Goal: Transaction & Acquisition: Purchase product/service

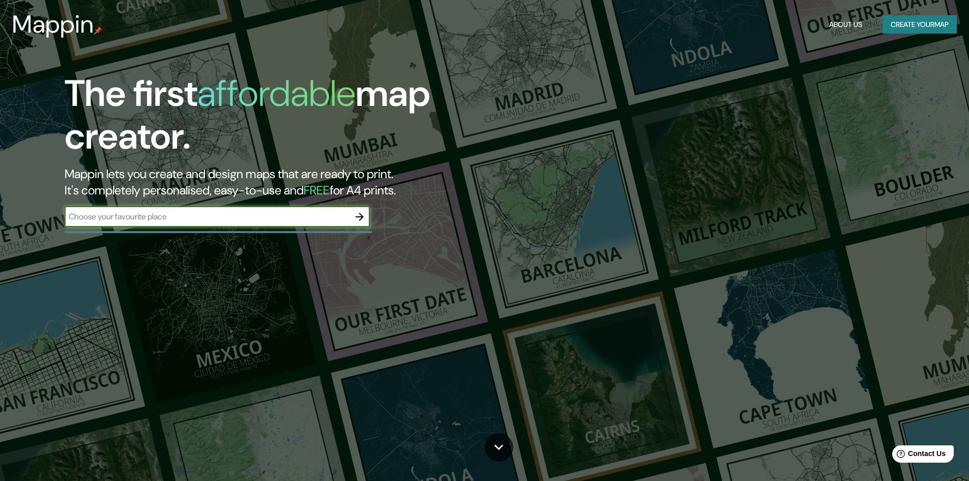
click at [181, 215] on input "text" at bounding box center [207, 217] width 285 height 12
type input "c"
type input "Coban"
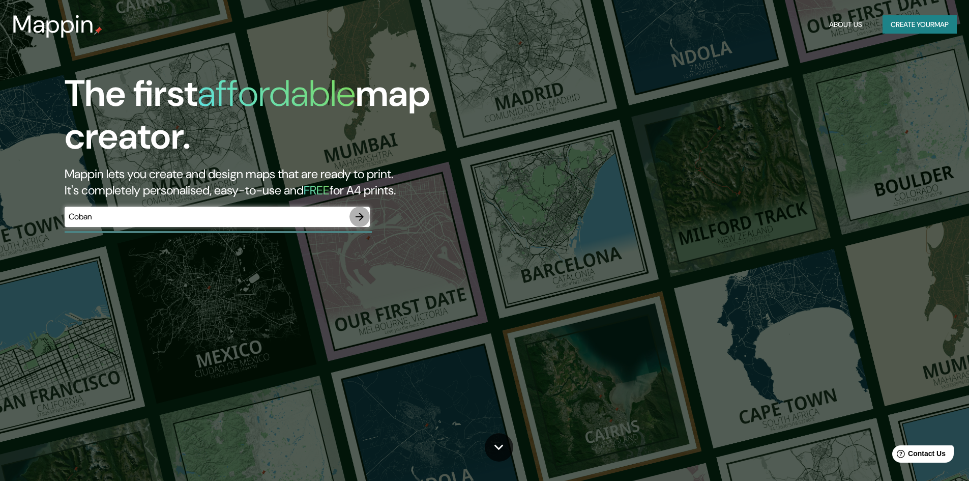
click at [365, 220] on icon "button" at bounding box center [359, 217] width 12 height 12
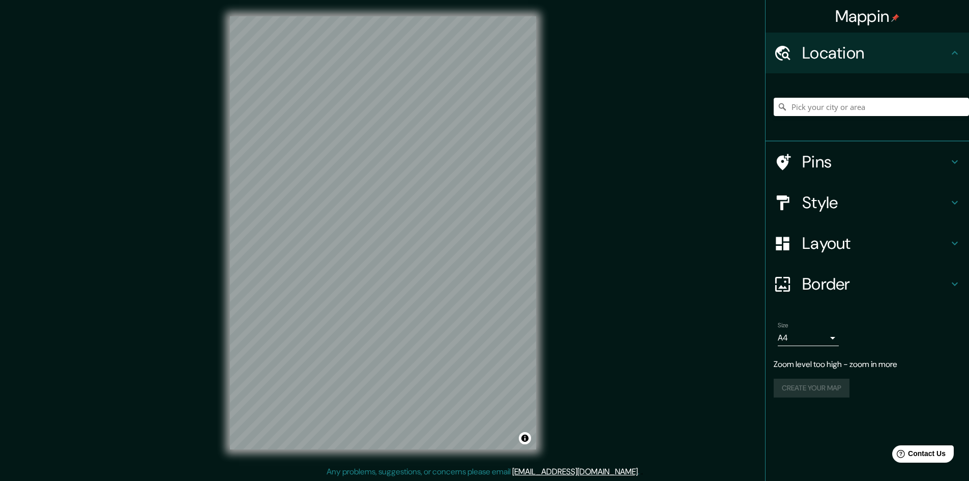
click at [621, 244] on div "Mappin Location Pins Style Layout Border Choose a border. Hint : you can make l…" at bounding box center [484, 241] width 969 height 482
click at [590, 221] on div "Mappin Location Pins Style Layout Border Choose a border. Hint : you can make l…" at bounding box center [484, 241] width 969 height 482
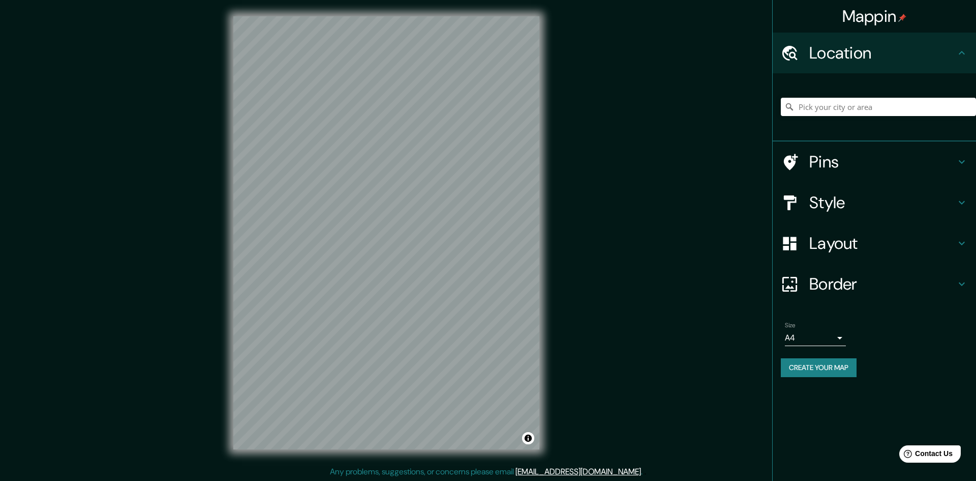
click at [811, 335] on body "Mappin Location Pins Style Layout Border Choose a border. Hint : you can make l…" at bounding box center [488, 240] width 976 height 481
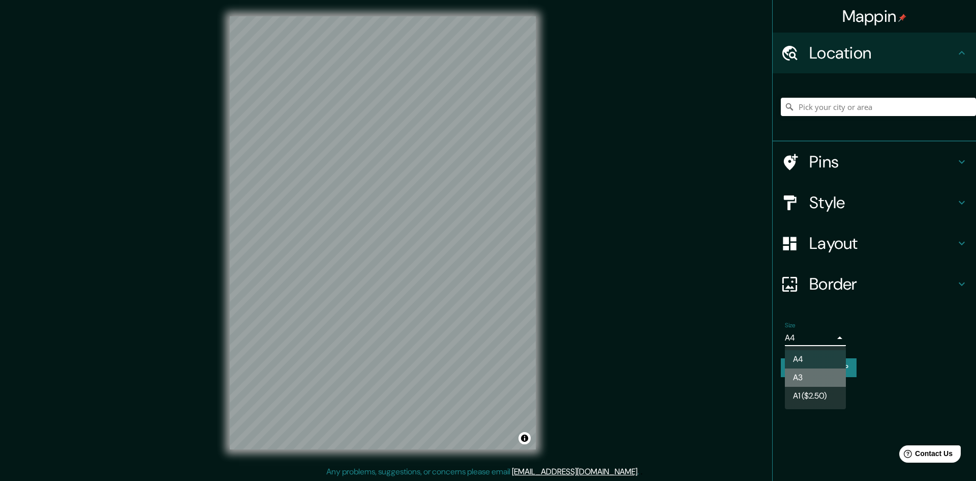
click at [811, 370] on li "A3" at bounding box center [815, 377] width 61 height 18
type input "a4"
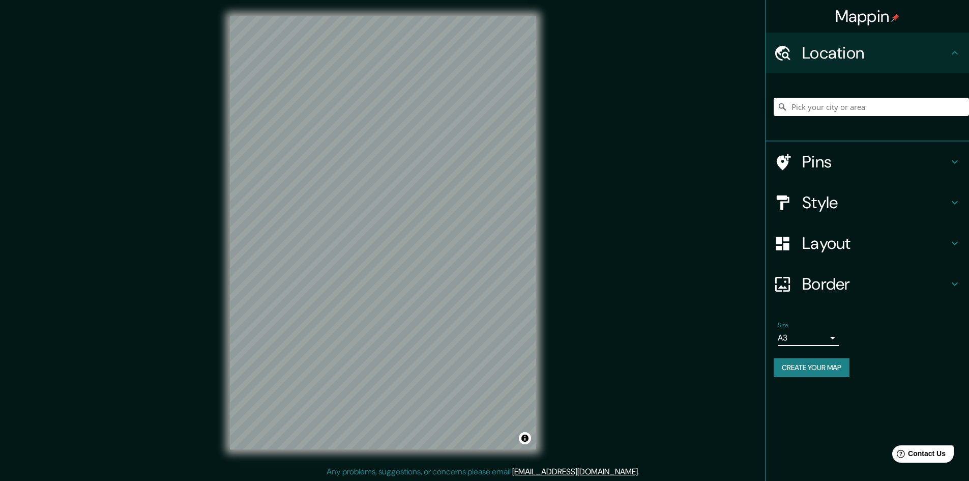
click at [813, 158] on h4 "Pins" at bounding box center [875, 162] width 146 height 20
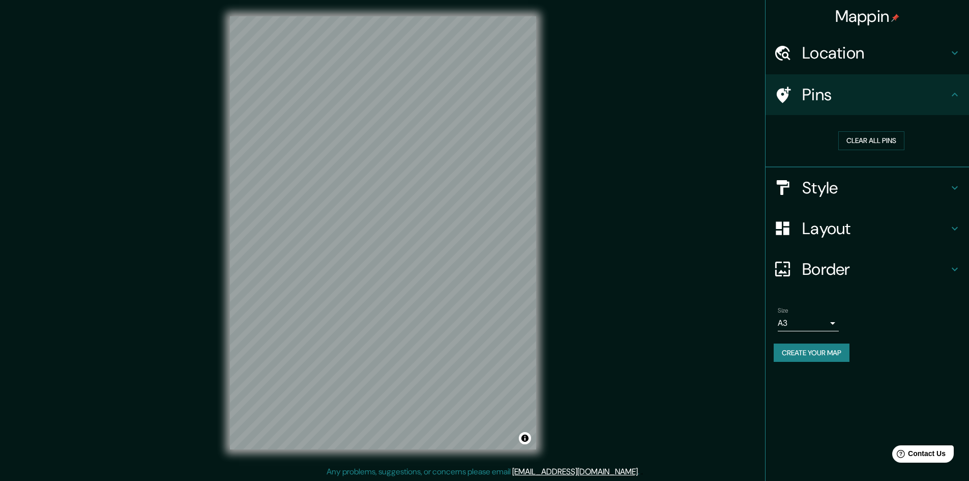
click at [822, 97] on h4 "Pins" at bounding box center [875, 94] width 146 height 20
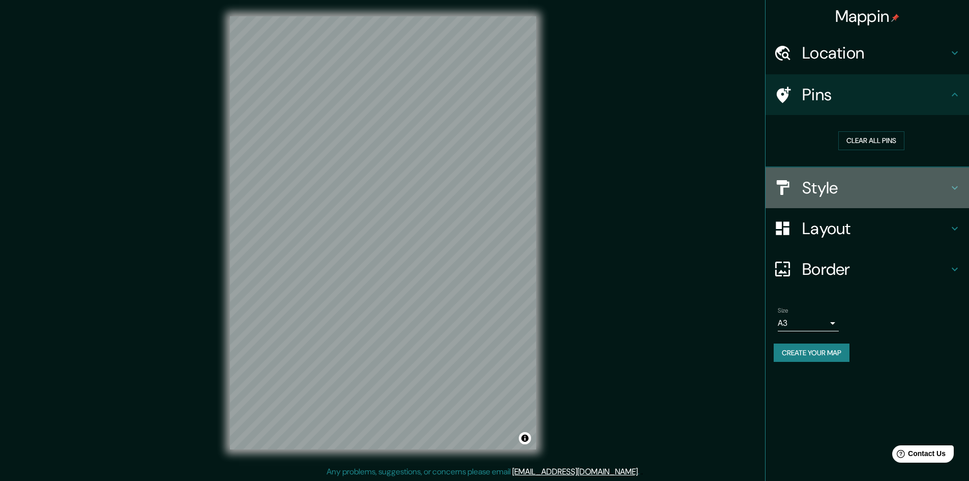
click at [820, 193] on h4 "Style" at bounding box center [875, 187] width 146 height 20
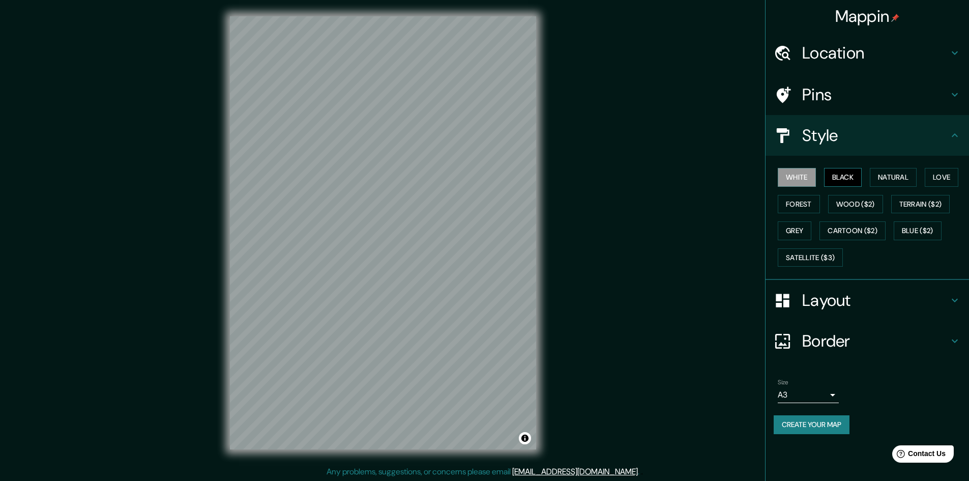
click at [832, 181] on button "Black" at bounding box center [843, 177] width 38 height 19
click at [889, 181] on button "Natural" at bounding box center [893, 177] width 47 height 19
click at [937, 174] on button "Love" at bounding box center [942, 177] width 34 height 19
click at [923, 174] on div "White Black Natural Love Forest Wood ($2) Terrain ($2) Grey Cartoon ($2) Blue (…" at bounding box center [870, 217] width 195 height 107
click at [909, 174] on button "Natural" at bounding box center [893, 177] width 47 height 19
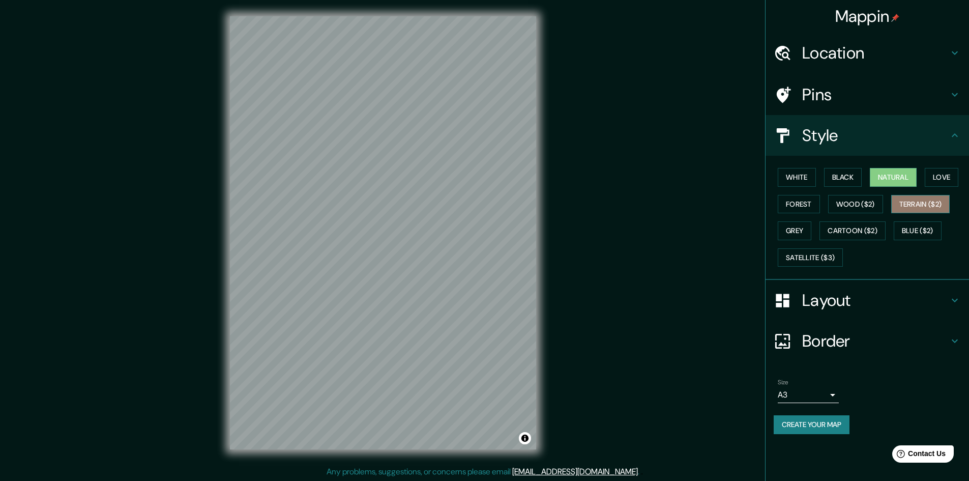
click at [908, 201] on button "Terrain ($2)" at bounding box center [920, 204] width 59 height 19
click at [813, 204] on button "Forest" at bounding box center [799, 204] width 42 height 19
click at [799, 231] on button "Grey" at bounding box center [795, 230] width 34 height 19
click at [934, 178] on button "Love" at bounding box center [942, 177] width 34 height 19
click at [903, 178] on button "Natural" at bounding box center [893, 177] width 47 height 19
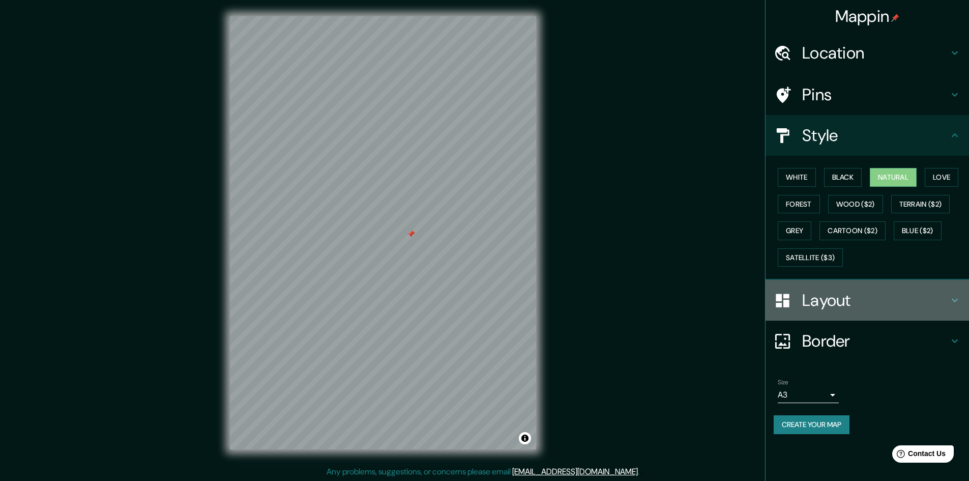
click at [837, 293] on h4 "Layout" at bounding box center [875, 300] width 146 height 20
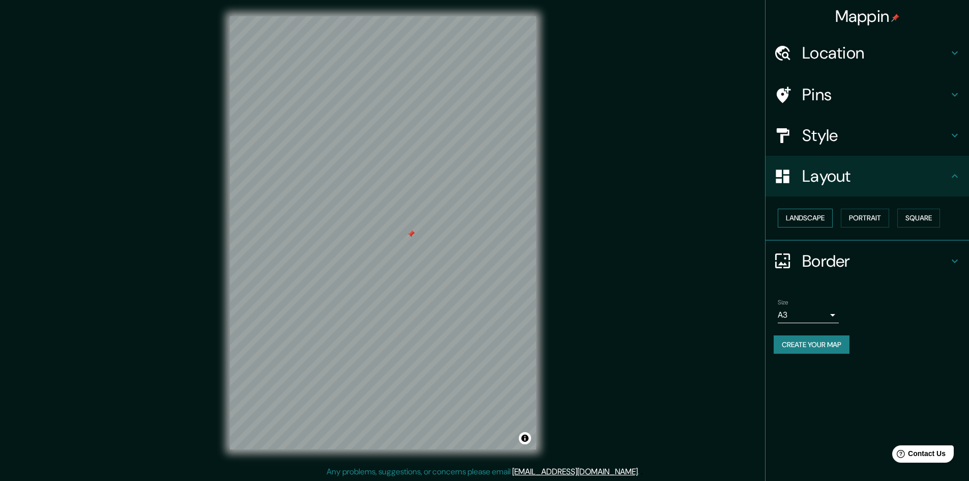
click at [809, 221] on button "Landscape" at bounding box center [805, 217] width 55 height 19
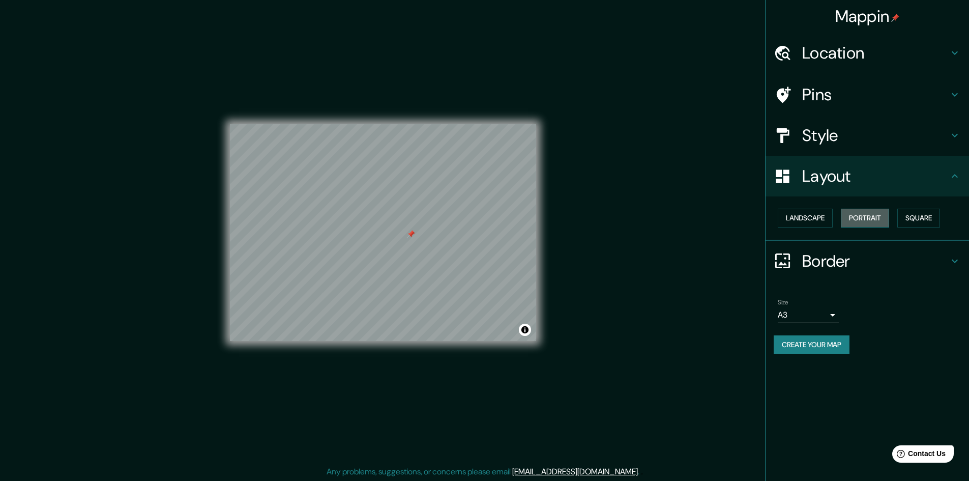
click at [861, 220] on button "Portrait" at bounding box center [865, 217] width 48 height 19
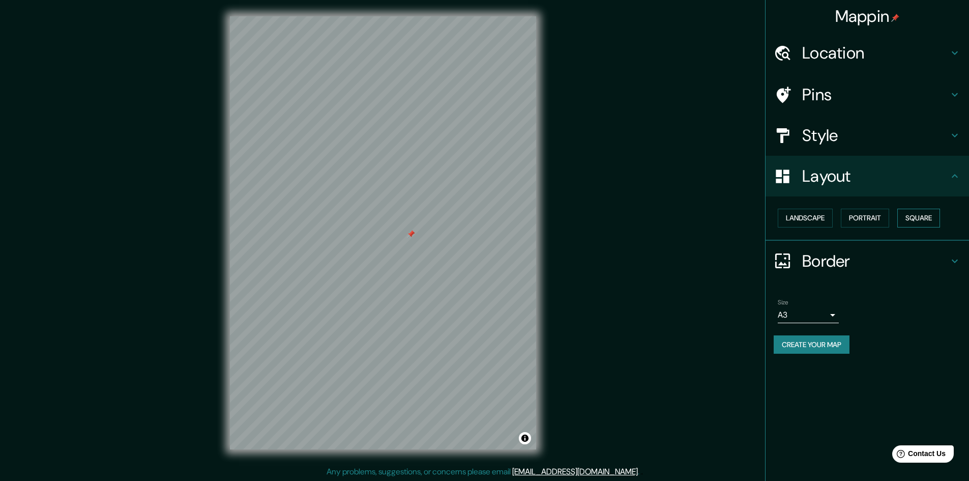
click at [909, 219] on button "Square" at bounding box center [918, 217] width 43 height 19
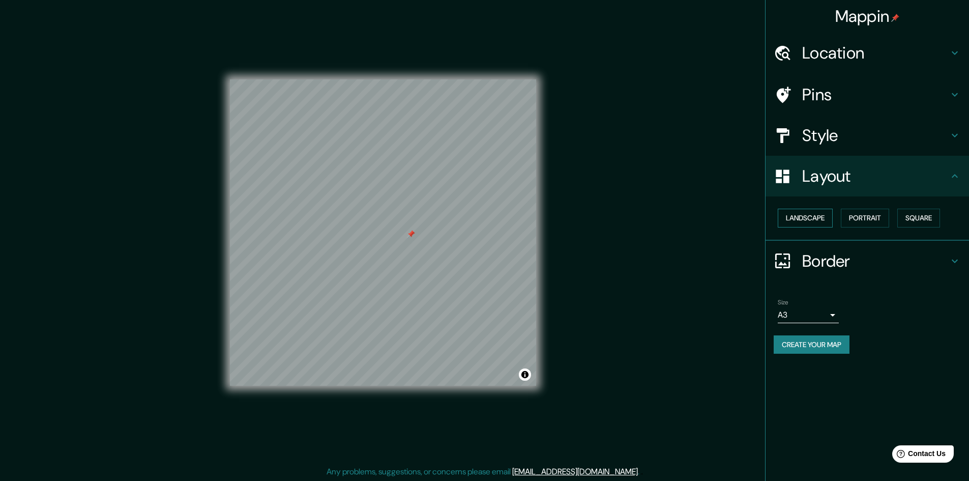
click at [814, 219] on button "Landscape" at bounding box center [805, 217] width 55 height 19
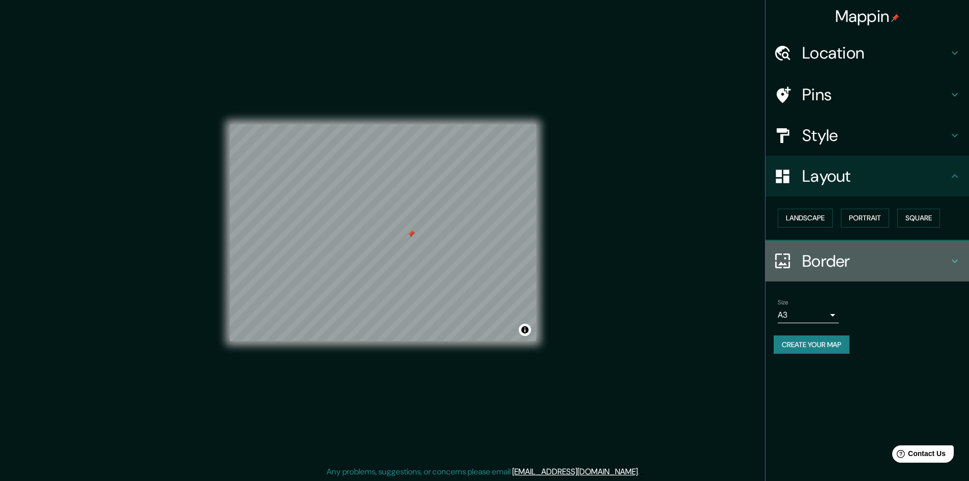
click at [798, 265] on div at bounding box center [787, 261] width 28 height 18
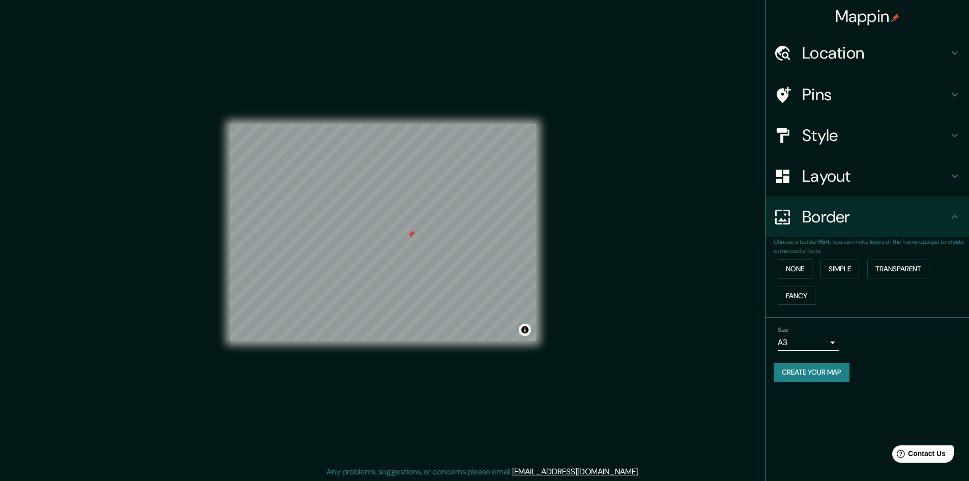
click at [802, 270] on button "None" at bounding box center [795, 268] width 35 height 19
click at [844, 268] on button "Simple" at bounding box center [839, 268] width 39 height 19
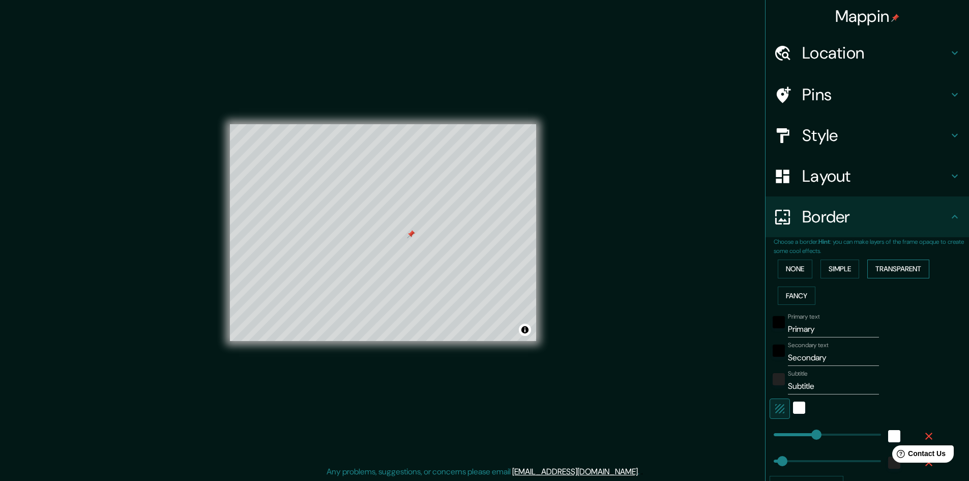
click at [880, 268] on button "Transparent" at bounding box center [898, 268] width 62 height 19
click at [790, 295] on button "Fancy" at bounding box center [797, 295] width 38 height 19
click at [788, 273] on button "None" at bounding box center [795, 268] width 35 height 19
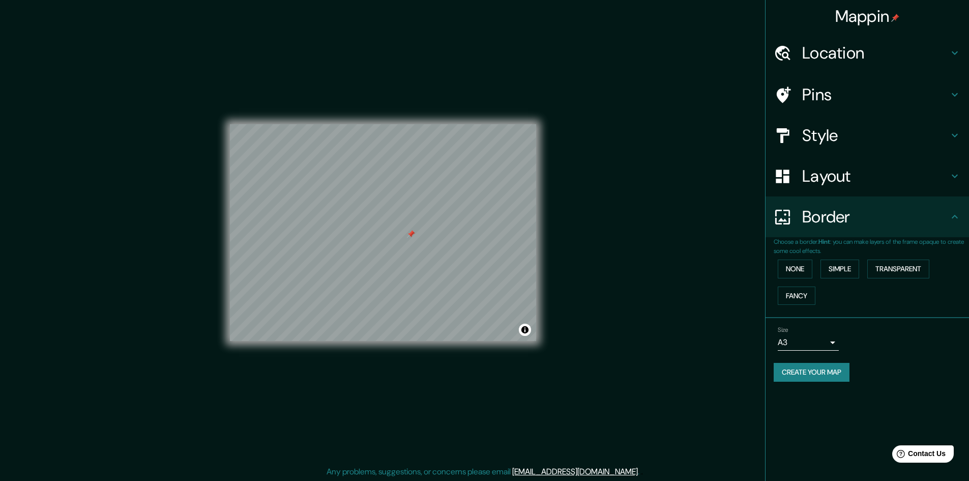
click at [810, 46] on h4 "Location" at bounding box center [875, 53] width 146 height 20
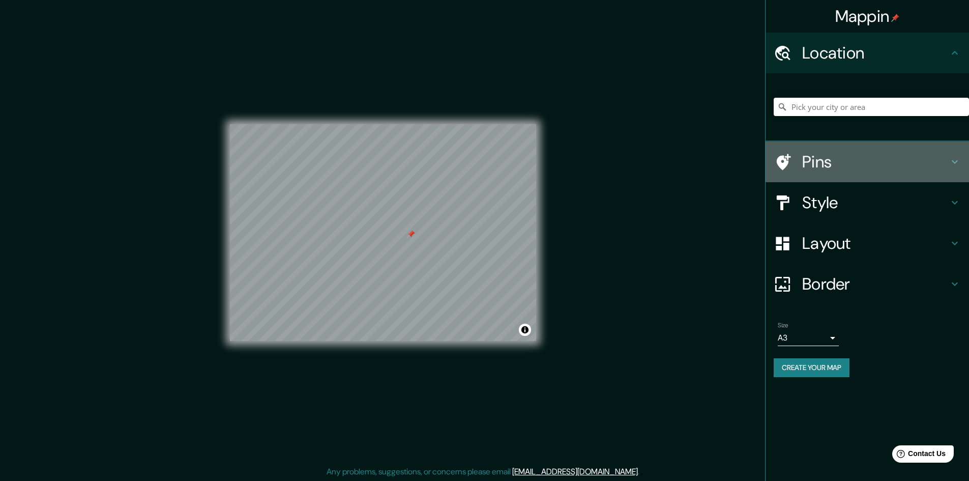
click at [817, 163] on h4 "Pins" at bounding box center [875, 162] width 146 height 20
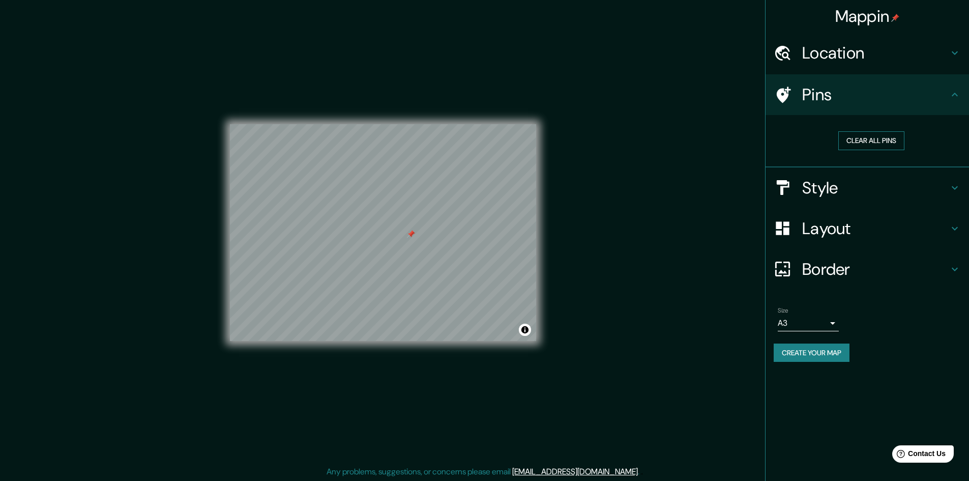
click at [872, 140] on button "Clear all pins" at bounding box center [871, 140] width 66 height 19
click at [863, 139] on button "Clear all pins" at bounding box center [871, 140] width 66 height 19
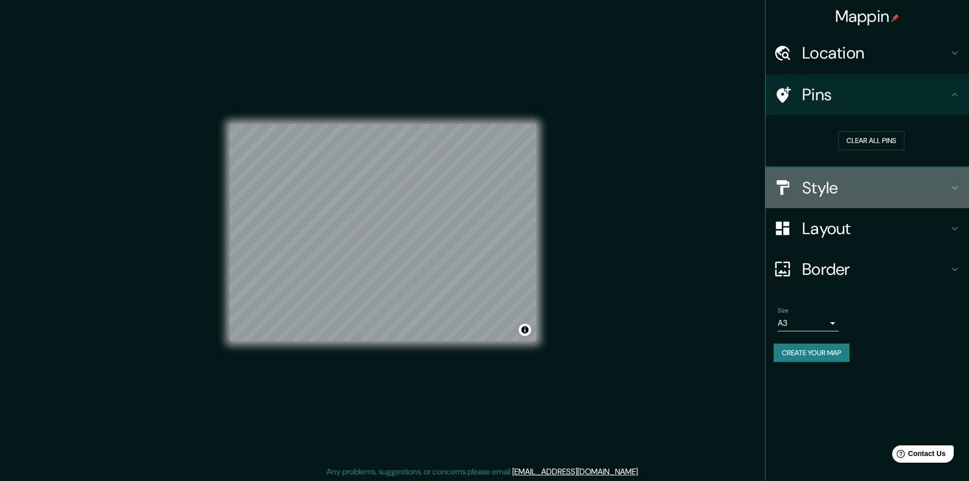
click at [812, 199] on div "Style" at bounding box center [866, 187] width 203 height 41
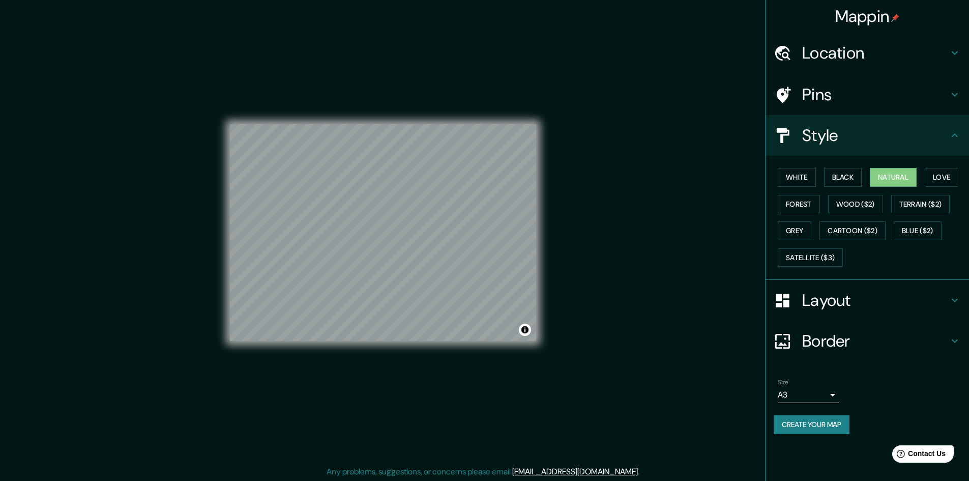
scroll to position [1, 0]
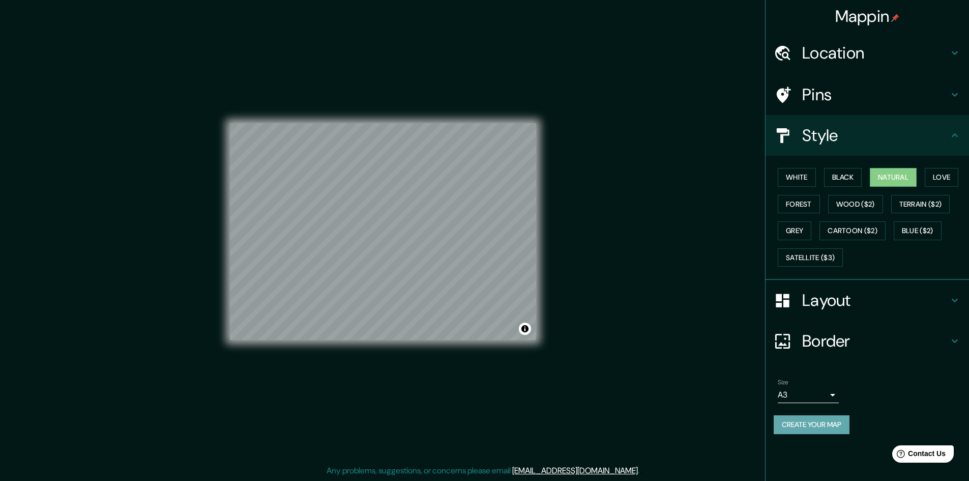
click at [830, 423] on button "Create your map" at bounding box center [811, 424] width 76 height 19
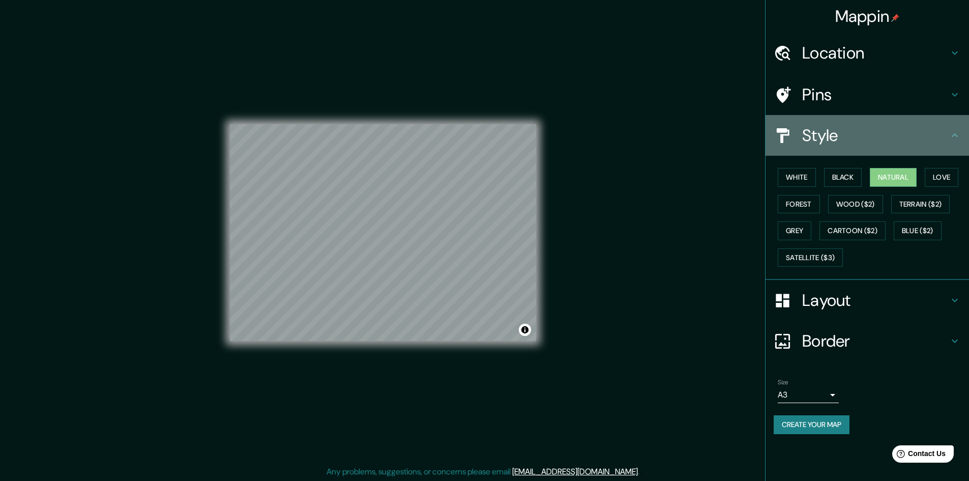
click at [911, 142] on h4 "Style" at bounding box center [875, 135] width 146 height 20
click at [955, 137] on icon at bounding box center [954, 135] width 12 height 12
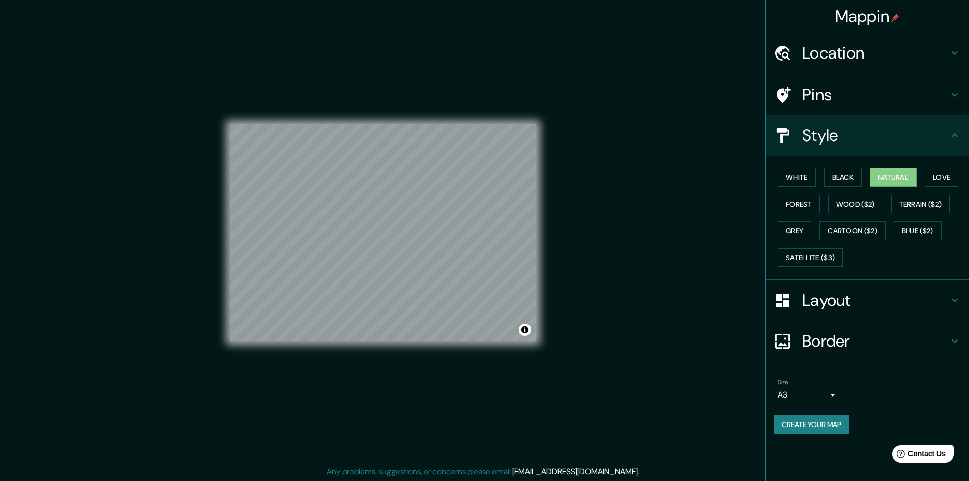
click at [919, 345] on h4 "Border" at bounding box center [875, 341] width 146 height 20
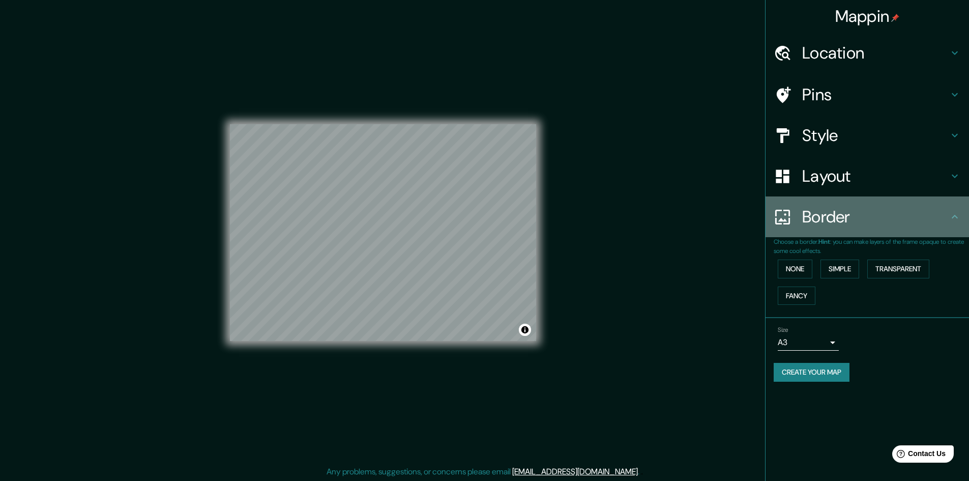
click at [939, 212] on h4 "Border" at bounding box center [875, 216] width 146 height 20
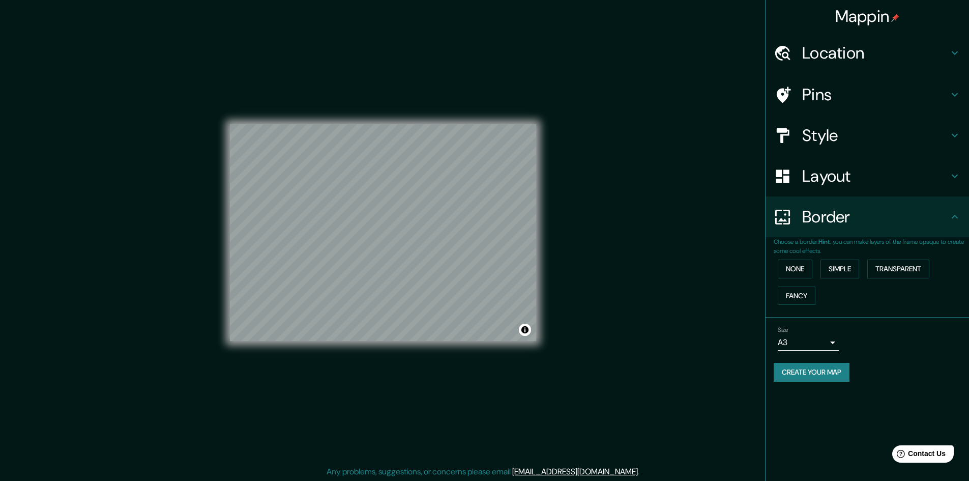
click at [818, 363] on div "Size A3 a4 Create your map" at bounding box center [866, 356] width 187 height 68
click at [819, 372] on button "Create your map" at bounding box center [811, 372] width 76 height 19
click at [580, 282] on div "Mappin Location Pins Style Layout Border Choose a border. Hint : you can make l…" at bounding box center [484, 240] width 969 height 482
